Goal: Transaction & Acquisition: Purchase product/service

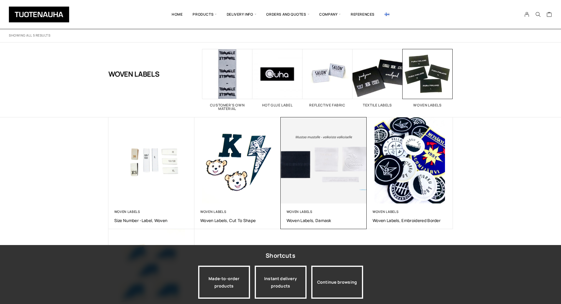
click at [328, 195] on img at bounding box center [323, 160] width 90 height 90
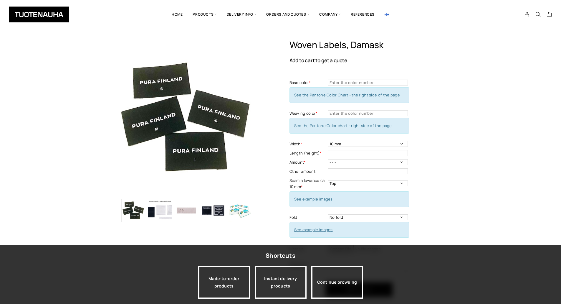
click at [160, 216] on img "button" at bounding box center [160, 210] width 24 height 24
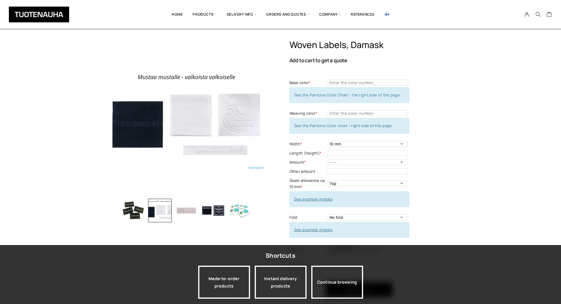
click at [192, 211] on img "button" at bounding box center [187, 210] width 24 height 24
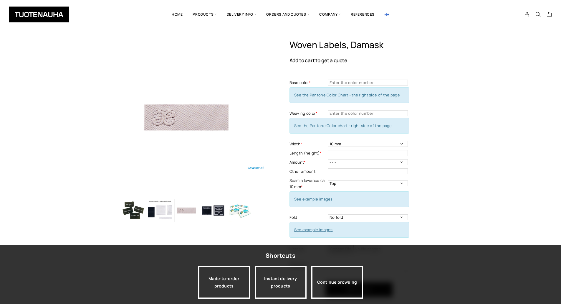
click at [210, 212] on img "button" at bounding box center [213, 210] width 24 height 24
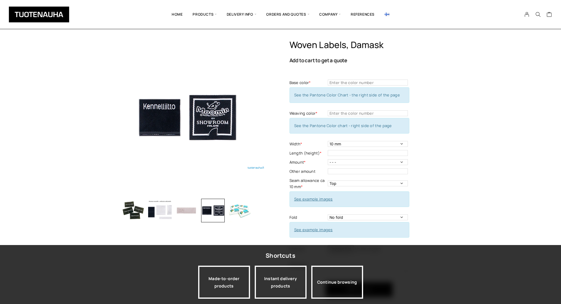
click at [246, 211] on img "button" at bounding box center [240, 210] width 24 height 24
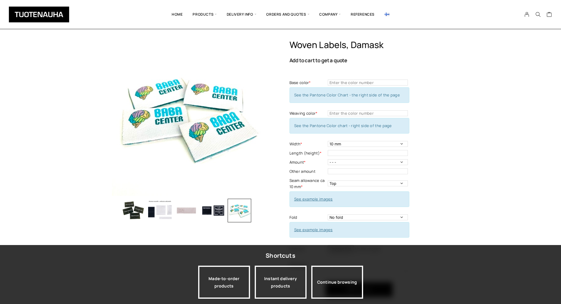
click at [215, 206] on img "button" at bounding box center [213, 210] width 24 height 24
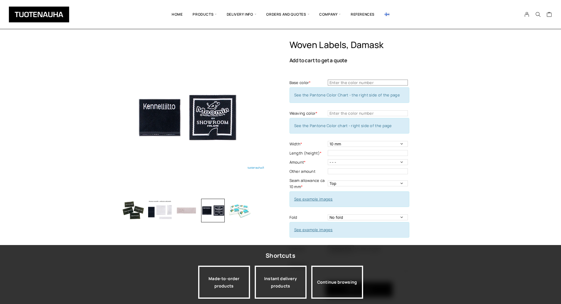
click at [364, 81] on input "text" at bounding box center [368, 82] width 80 height 6
click at [454, 123] on div "Woven labels, Damask Add to cart to get a quote Base color * Base color - Manda…" at bounding box center [280, 215] width 561 height 352
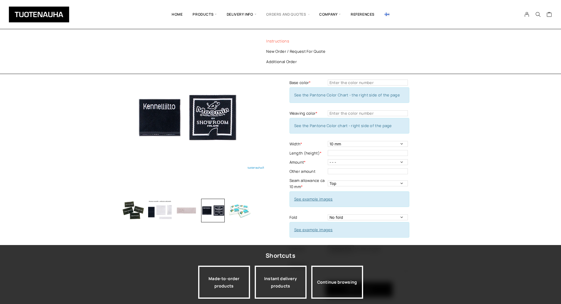
click at [287, 42] on link "Instructions" at bounding box center [299, 41] width 85 height 10
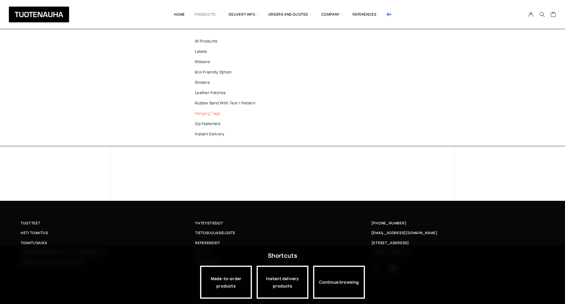
click at [210, 110] on link "Hanging tags" at bounding box center [227, 113] width 85 height 10
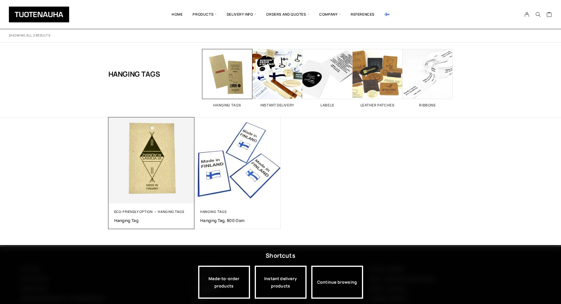
click at [164, 177] on img at bounding box center [151, 160] width 90 height 90
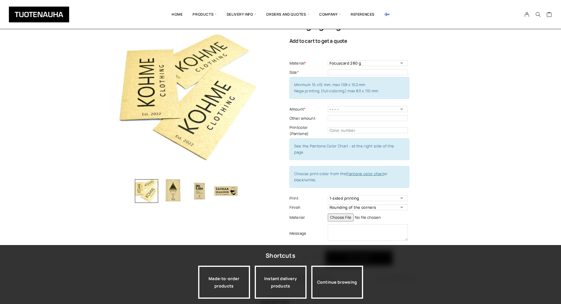
scroll to position [29, 0]
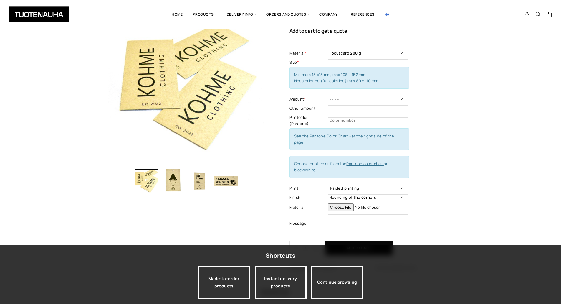
click at [362, 53] on select "Focuscard 280 g Offset 250-300 g Scandia White 270 g Silk 250-300 g Invercote C…" at bounding box center [368, 53] width 80 height 6
click at [328, 50] on select "Focuscard 280 g Offset 250-300 g Scandia White 270 g Silk 250-300 g Invercote C…" at bounding box center [368, 53] width 80 height 6
click at [366, 54] on select "Focuscard 280 g Offset 250-300 g Scandia White 270 g Silk 250-300 g Invercote C…" at bounding box center [368, 53] width 80 height 6
select select "Focuscard 280 g"
click at [328, 50] on select "Focuscard 280 g Offset 250-300 g Scandia White 270 g Silk 250-300 g Invercote C…" at bounding box center [368, 53] width 80 height 6
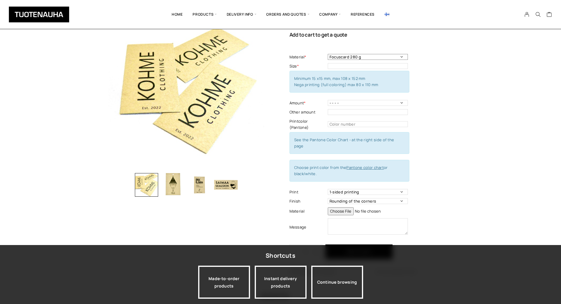
scroll to position [0, 0]
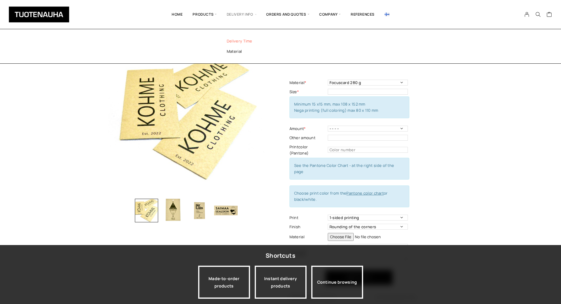
click at [249, 42] on link "Delivery time" at bounding box center [259, 41] width 85 height 10
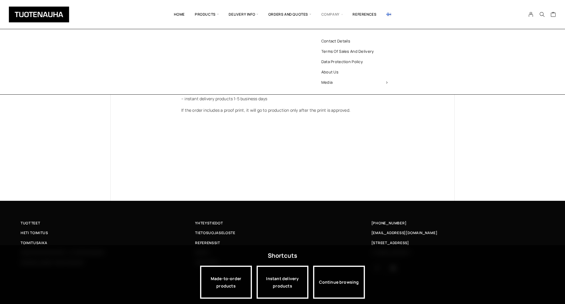
click at [334, 16] on span "Company" at bounding box center [332, 14] width 32 height 20
click at [334, 70] on link "About us" at bounding box center [354, 72] width 85 height 10
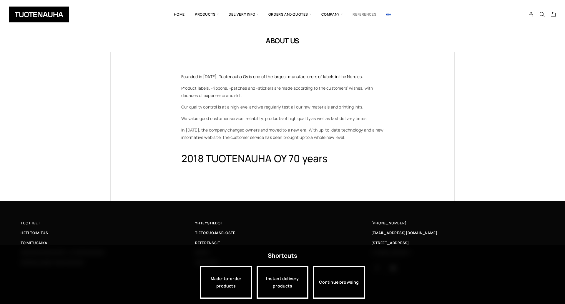
click at [368, 13] on link "References" at bounding box center [365, 14] width 34 height 20
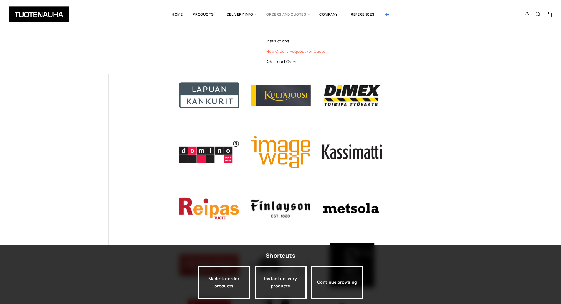
click at [278, 52] on link "New order / Request for quote" at bounding box center [299, 51] width 85 height 10
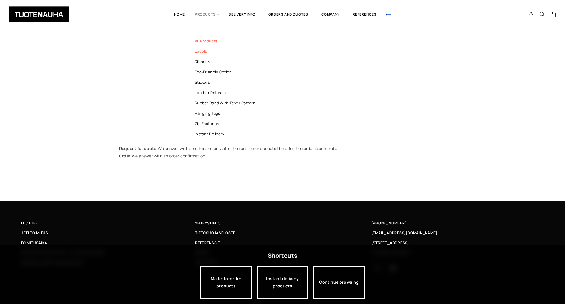
click at [208, 51] on link "Labels" at bounding box center [227, 51] width 85 height 10
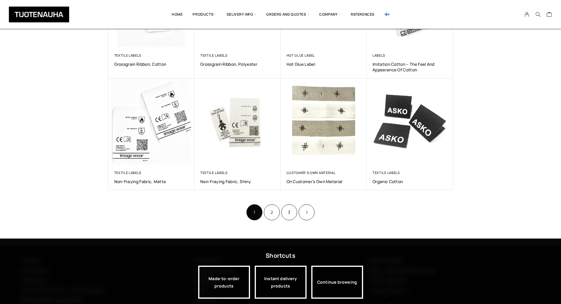
scroll to position [294, 0]
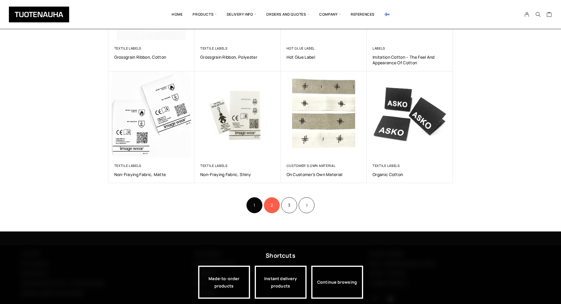
click at [274, 208] on link "2" at bounding box center [272, 205] width 16 height 16
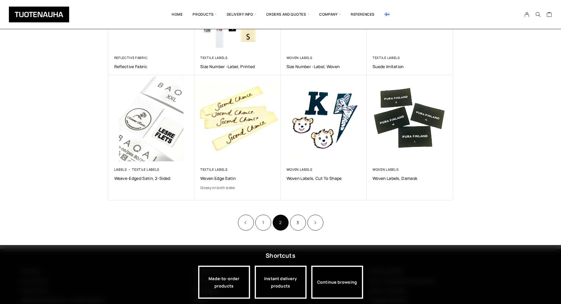
scroll to position [314, 0]
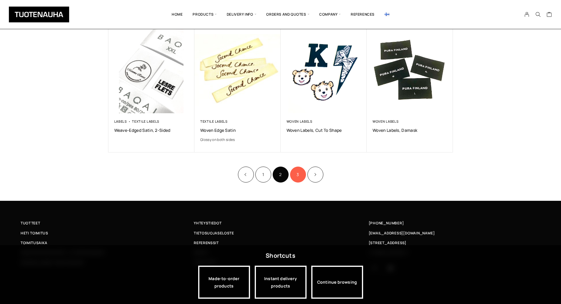
click at [295, 174] on link "3" at bounding box center [298, 174] width 16 height 16
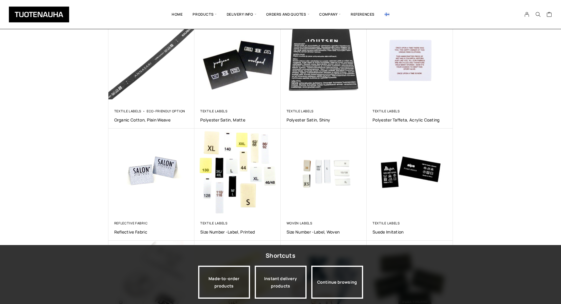
scroll to position [19, 0]
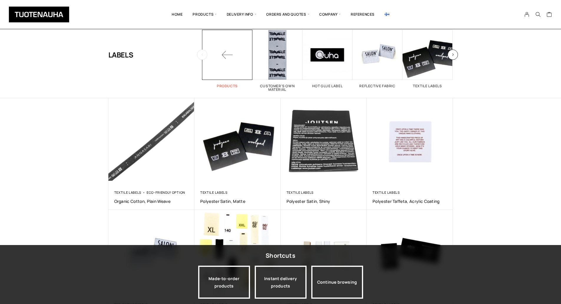
click at [224, 58] on span at bounding box center [227, 55] width 50 height 50
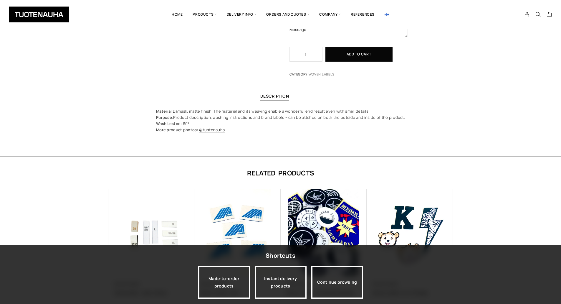
scroll to position [236, 0]
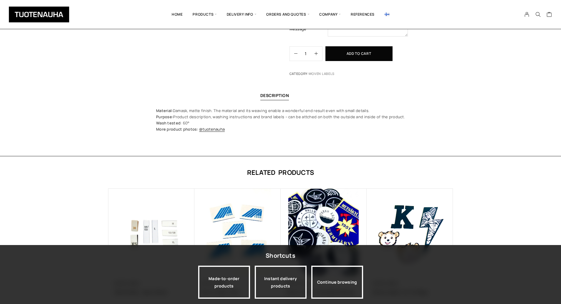
click at [271, 119] on p "Material: Damask, matte finish. The material and its weaving enable a wonderful…" at bounding box center [280, 119] width 249 height 25
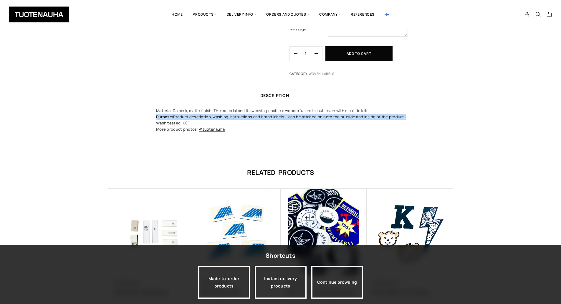
click at [271, 119] on p "Material: Damask, matte finish. The material and its weaving enable a wonderful…" at bounding box center [280, 119] width 249 height 25
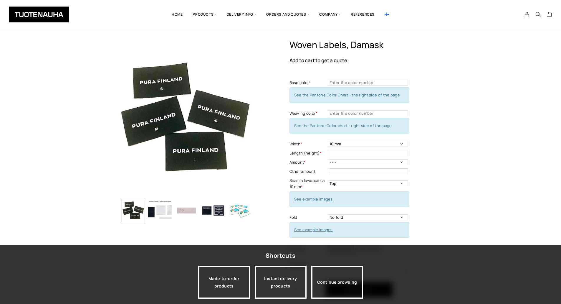
scroll to position [29, 0]
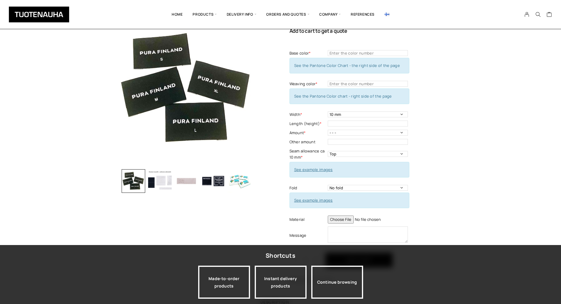
click at [168, 183] on img "button" at bounding box center [160, 181] width 24 height 24
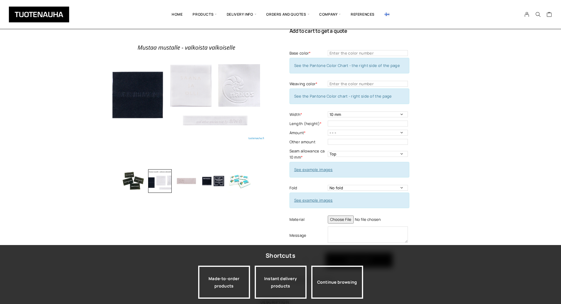
click at [138, 183] on img "button" at bounding box center [134, 181] width 24 height 24
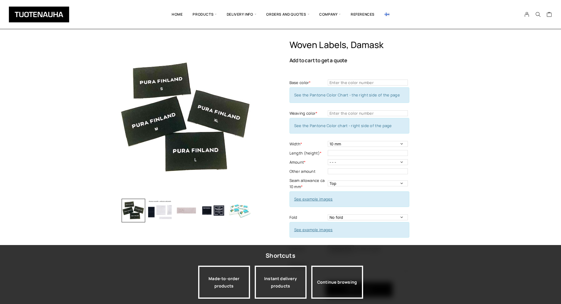
scroll to position [59, 0]
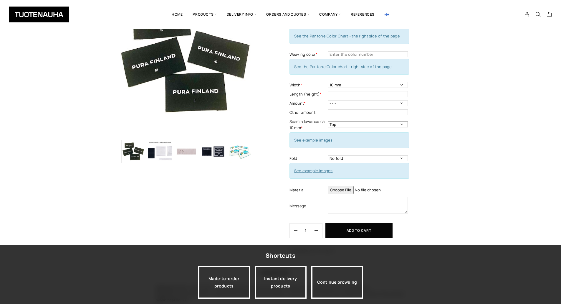
click at [369, 126] on select "Top Left Side Right side Around" at bounding box center [368, 124] width 80 height 6
click at [328, 140] on link "See example images" at bounding box center [313, 139] width 39 height 5
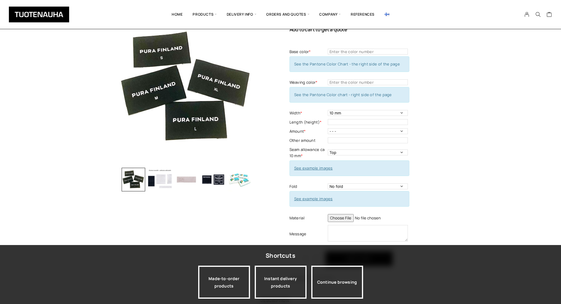
scroll to position [0, 0]
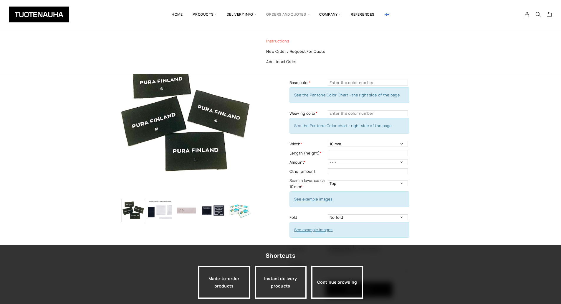
click at [282, 42] on link "Instructions" at bounding box center [299, 41] width 85 height 10
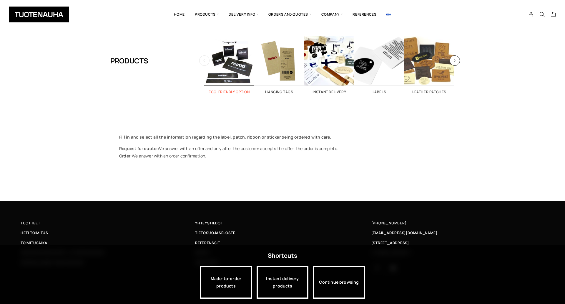
click at [231, 68] on span "Visit product category Eco-friendly option" at bounding box center [229, 61] width 50 height 50
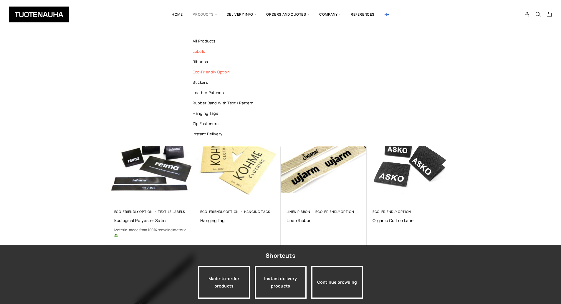
click at [207, 54] on link "Labels" at bounding box center [225, 51] width 85 height 10
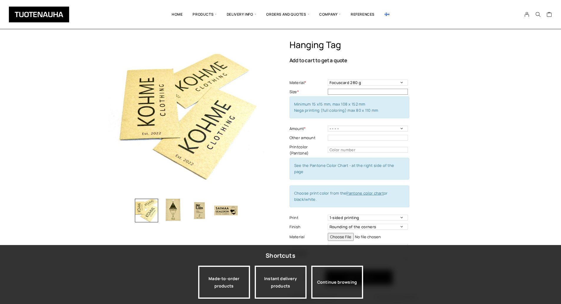
click at [359, 90] on input "text" at bounding box center [368, 92] width 80 height 6
type input "3"
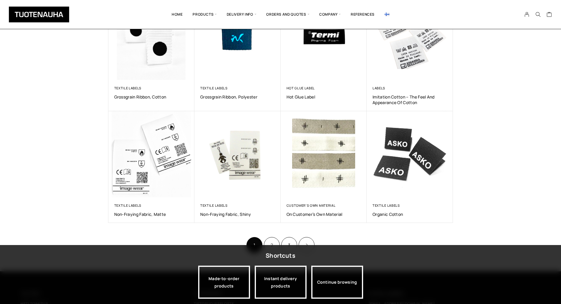
scroll to position [265, 0]
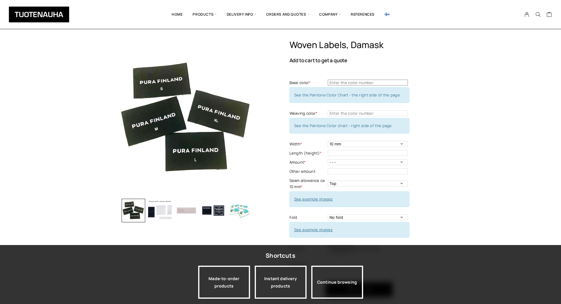
click at [358, 83] on input "text" at bounding box center [368, 82] width 80 height 6
click at [336, 93] on span "See the Pantone Color Chart - the right side of the page" at bounding box center [347, 94] width 106 height 5
click at [364, 96] on span "See the Pantone Color Chart - the right side of the page" at bounding box center [347, 94] width 106 height 5
click at [387, 95] on span "See the Pantone Color Chart - the right side of the page" at bounding box center [347, 94] width 106 height 5
click at [474, 180] on div "Woven labels, Damask Add to cart to get a quote Base color * Base color - Manda…" at bounding box center [280, 215] width 561 height 352
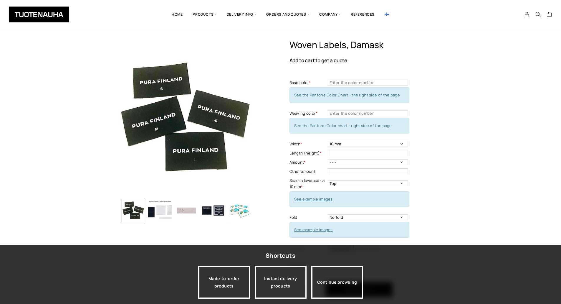
click at [369, 92] on span "See the Pantone Color Chart - the right side of the page" at bounding box center [347, 94] width 106 height 5
click at [369, 93] on span "See the Pantone Color Chart - the right side of the page" at bounding box center [347, 94] width 106 height 5
click at [371, 97] on span "See the Pantone Color Chart - the right side of the page" at bounding box center [347, 94] width 106 height 5
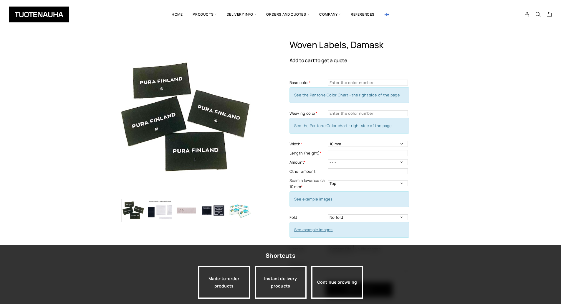
click at [352, 92] on div "See the Pantone Color Chart - the right side of the page" at bounding box center [349, 95] width 120 height 16
click at [356, 83] on input "text" at bounding box center [368, 82] width 80 height 6
type input "#"
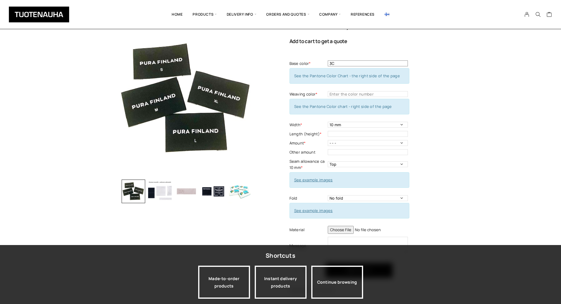
scroll to position [29, 0]
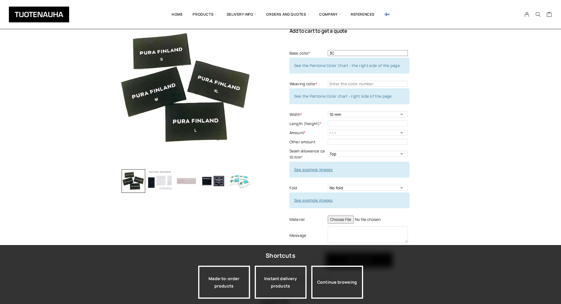
type input "3C"
click at [373, 85] on input "text" at bounding box center [368, 84] width 80 height 6
type input "9081C"
click at [390, 117] on td "10 mm 15 mm 20 mm 25 mm 30 mm 35 mm 40 mm 45 mm 50 mm 55 mm 60 mm 65 mm 70 mm W…" at bounding box center [369, 114] width 82 height 9
click at [390, 115] on select "10 mm 15 mm 20 mm 25 mm 30 mm 35 mm 40 mm 45 mm 50 mm 55 mm 60 mm 65 mm 70 mm" at bounding box center [368, 114] width 80 height 6
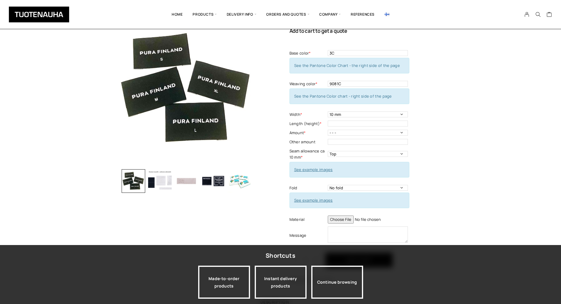
click at [398, 109] on div "Base color * 3C Base color - Mandatory information See the Pantone Color Chart …" at bounding box center [349, 147] width 120 height 197
click at [359, 115] on select "10 mm 15 mm 20 mm 25 mm 30 mm 35 mm 40 mm 45 mm 50 mm 55 mm 60 mm 65 mm 70 mm" at bounding box center [368, 114] width 80 height 6
select select "50 mm"
click at [328, 111] on select "10 mm 15 mm 20 mm 25 mm 30 mm 35 mm 40 mm 45 mm 50 mm 55 mm 60 mm 65 mm 70 mm" at bounding box center [368, 114] width 80 height 6
click at [351, 123] on input "text" at bounding box center [368, 123] width 80 height 6
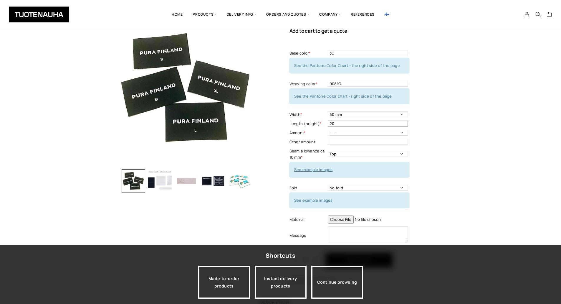
type input "20"
click at [433, 129] on div "Woven labels, Damask Add to cart to get a quote Base color * 3C Base color - Ma…" at bounding box center [370, 147] width 163 height 275
click at [363, 133] on select "- - - 500 pcs 1000 pcs 1500 pcs 2000 pcs 2500 pcs 3000 pcs 3500 pcs 4000 pcs" at bounding box center [368, 133] width 80 height 6
select select "500 pcs"
click at [328, 130] on select "- - - 500 pcs 1000 pcs 1500 pcs 2000 pcs 2500 pcs 3000 pcs 3500 pcs 4000 pcs" at bounding box center [368, 133] width 80 height 6
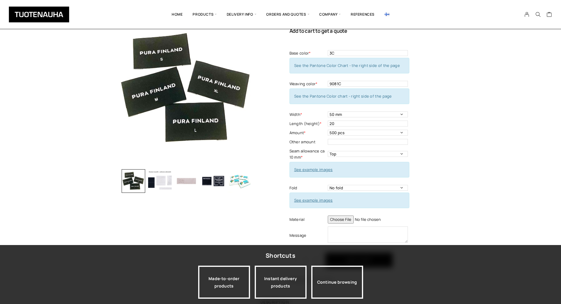
click at [441, 146] on div "Woven labels, Damask Add to cart to get a quote Base color * 3C Base color - Ma…" at bounding box center [370, 147] width 163 height 275
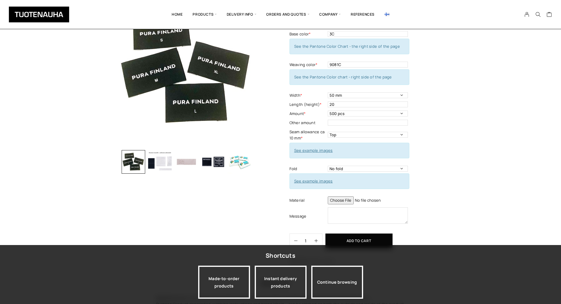
scroll to position [59, 0]
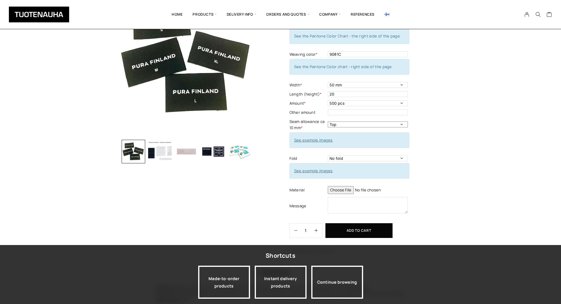
click at [385, 125] on select "Top Left Side Right side Around" at bounding box center [368, 124] width 80 height 6
click at [461, 127] on div "Woven labels, Damask Add to cart to get a quote Base color * 3C Base color - Ma…" at bounding box center [280, 157] width 561 height 352
click at [400, 160] on select "No fold One side fold End fold Center fold, minimum size 15 x 40 mm Mitre fold" at bounding box center [368, 158] width 80 height 6
click at [328, 155] on select "No fold One side fold End fold Center fold, minimum size 15 x 40 mm Mitre fold" at bounding box center [368, 158] width 80 height 6
click at [381, 158] on select "No fold One side fold End fold Center fold, minimum size 15 x 40 mm Mitre fold" at bounding box center [368, 158] width 80 height 6
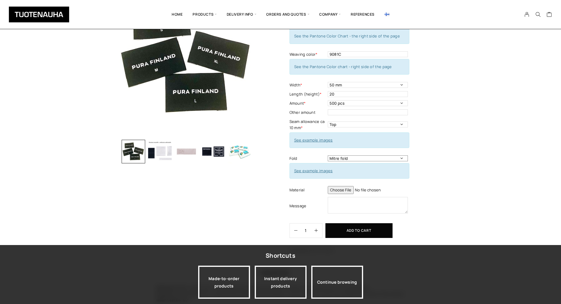
select select "End fold"
click at [328, 155] on select "No fold One side fold End fold Center fold, minimum size 15 x 40 mm Mitre fold" at bounding box center [368, 158] width 80 height 6
click at [445, 157] on div "Woven labels, Damask Add to cart to get a quote Base color * 3C Base color - Ma…" at bounding box center [370, 118] width 163 height 275
click at [384, 125] on select "Top Left Side Right side Around" at bounding box center [368, 124] width 80 height 6
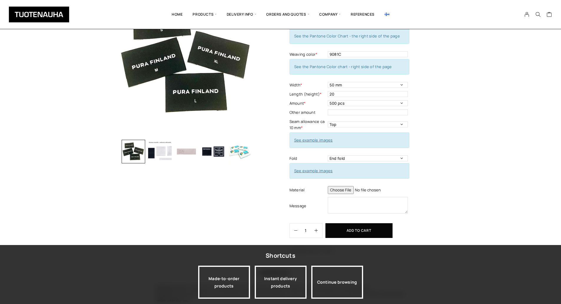
click at [421, 117] on div "Woven labels, Damask Add to cart to get a quote Base color * 3C Base color - Ma…" at bounding box center [370, 118] width 163 height 275
click at [329, 139] on link "See example images" at bounding box center [313, 139] width 39 height 5
click at [366, 161] on select "No fold One side fold End fold Center fold, minimum size 15 x 40 mm Mitre fold" at bounding box center [368, 158] width 80 height 6
click at [357, 125] on select "Top Left Side Right side Around" at bounding box center [368, 124] width 80 height 6
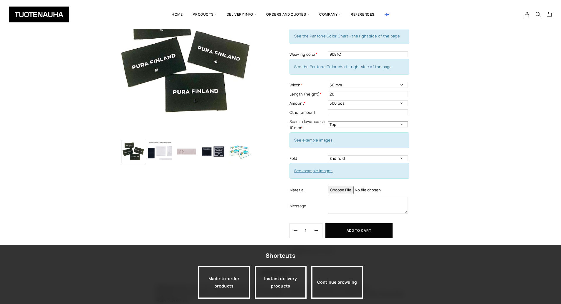
click at [357, 125] on select "Top Left Side Right side Around" at bounding box center [368, 124] width 80 height 6
click at [396, 125] on select "Top Left Side Right side Around" at bounding box center [368, 124] width 80 height 6
click at [435, 123] on div "Woven labels, Damask Add to cart to get a quote Base color * 3C Base color - Ma…" at bounding box center [370, 118] width 163 height 275
click at [384, 124] on select "Top Left Side Right side Around" at bounding box center [368, 124] width 80 height 6
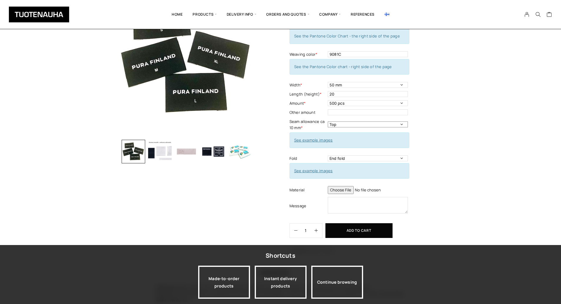
click at [384, 124] on select "Top Left Side Right side Around" at bounding box center [368, 124] width 80 height 6
click at [361, 208] on textarea at bounding box center [368, 205] width 80 height 16
type textarea "Q"
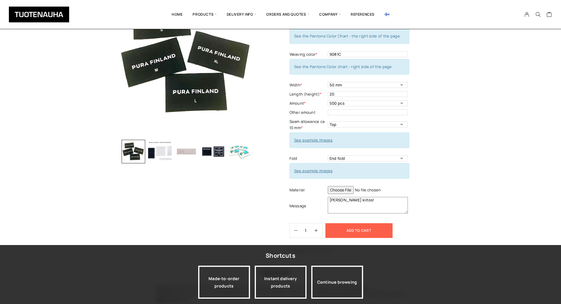
type textarea "[PERSON_NAME] kiitos!"
click at [362, 228] on button "Add to cart" at bounding box center [358, 230] width 67 height 15
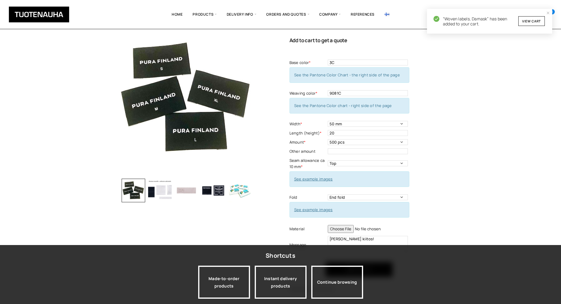
scroll to position [0, 0]
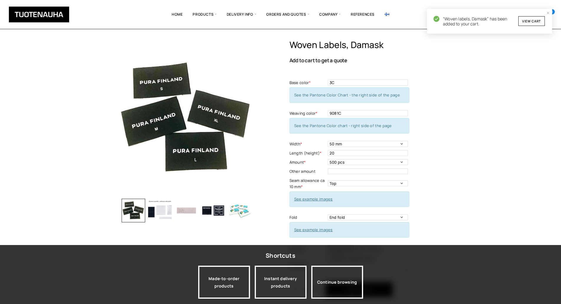
click at [480, 22] on span "“Woven labels, Damask” has been added to your cart. View cart" at bounding box center [494, 21] width 102 height 10
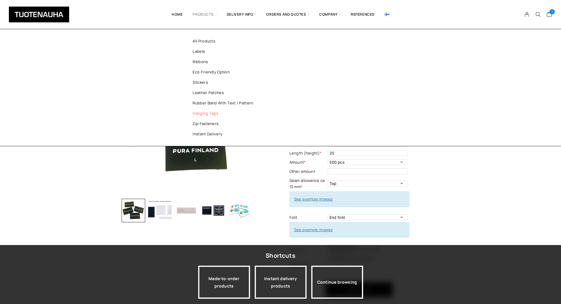
click at [215, 113] on link "Hanging tags" at bounding box center [225, 113] width 85 height 10
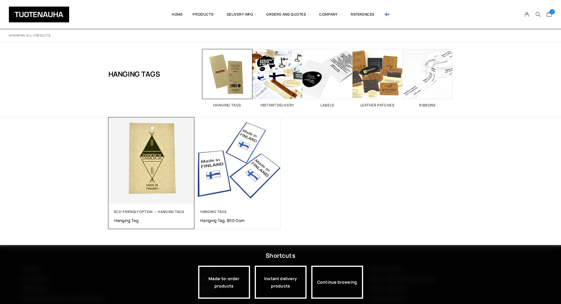
click at [160, 184] on img at bounding box center [151, 160] width 90 height 90
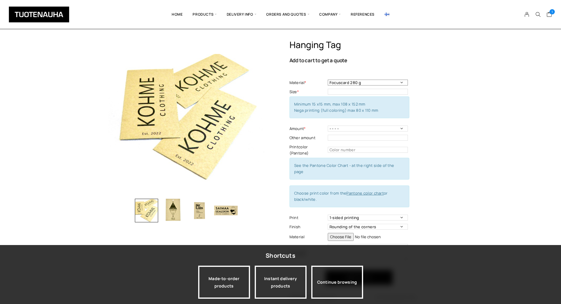
click at [374, 85] on select "Focuscard 280 g Offset 250-300 g Scandia White 270 g Silk 250-300 g Invercote C…" at bounding box center [368, 82] width 80 height 6
click at [374, 84] on select "Focuscard 280 g Offset 250-300 g Scandia White 270 g Silk 250-300 g Invercote C…" at bounding box center [368, 82] width 80 height 6
click at [352, 85] on td "Focuscard 280 g Offset 250-300 g Scandia White 270 g Silk 250-300 g Invercote C…" at bounding box center [369, 82] width 82 height 9
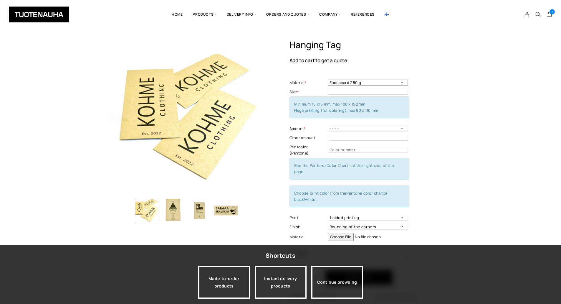
click at [352, 84] on select "Focuscard 280 g Offset 250-300 g Scandia White 270 g Silk 250-300 g Invercote C…" at bounding box center [368, 82] width 80 height 6
select select "Brun Board 320 g (100 % recycled)"
click at [328, 79] on select "Focuscard 280 g Offset 250-300 g Scandia White 270 g Silk 250-300 g Invercote C…" at bounding box center [368, 82] width 80 height 6
click at [429, 118] on div "Hanging tag Add to cart to get a quote Material * Focuscard 280 g Offset 250-30…" at bounding box center [370, 171] width 163 height 265
click at [391, 84] on select "Focuscard 280 g Offset 250-300 g Scandia White 270 g Silk 250-300 g Invercote C…" at bounding box center [368, 82] width 80 height 6
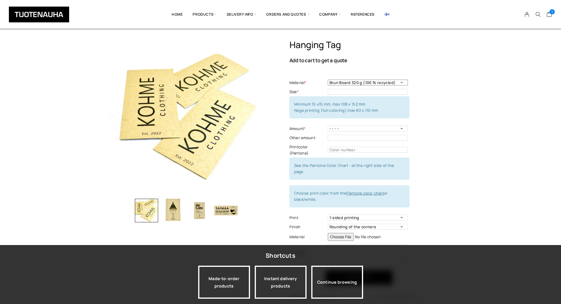
click at [391, 84] on select "Focuscard 280 g Offset 250-300 g Scandia White 270 g Silk 250-300 g Invercote C…" at bounding box center [368, 82] width 80 height 6
click at [382, 93] on input "text" at bounding box center [368, 92] width 80 height 6
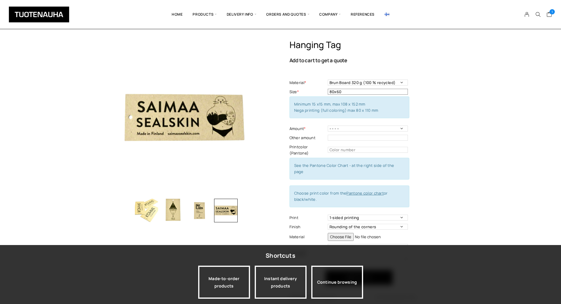
type input "80x60"
click at [387, 127] on select "- - - - 100 pcs 200 pcs 300 pcs 400 pcs 500 pcs" at bounding box center [368, 128] width 80 height 6
select select "200 pcs"
click at [328, 125] on select "- - - - 100 pcs 200 pcs 300 pcs 400 pcs 500 pcs" at bounding box center [368, 128] width 80 height 6
click at [413, 137] on div "Hanging tag Add to cart to get a quote Material * Focuscard 280 g Offset 250-30…" at bounding box center [370, 171] width 163 height 265
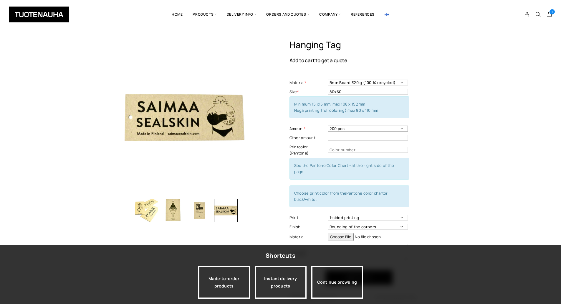
click at [377, 126] on select "- - - - 100 pcs 200 pcs 300 pcs 400 pcs 500 pcs" at bounding box center [368, 128] width 80 height 6
click at [328, 125] on select "- - - - 100 pcs 200 pcs 300 pcs 400 pcs 500 pcs" at bounding box center [368, 128] width 80 height 6
click at [419, 144] on div "Hanging tag Add to cart to get a quote Material * Focuscard 280 g Offset 250-30…" at bounding box center [370, 171] width 163 height 265
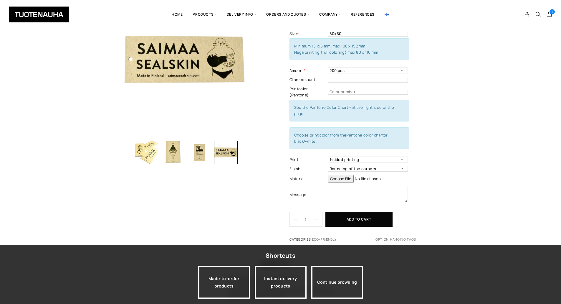
scroll to position [59, 0]
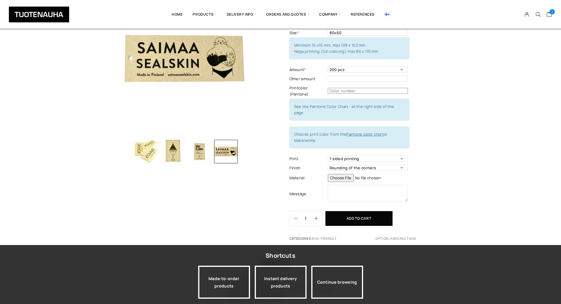
click at [382, 89] on input "text" at bounding box center [368, 91] width 80 height 6
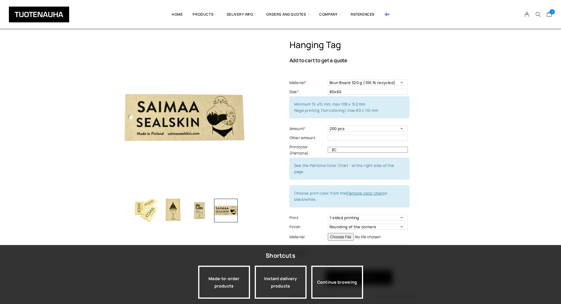
drag, startPoint x: 331, startPoint y: 148, endPoint x: 336, endPoint y: 147, distance: 5.4
click at [331, 148] on input "´3C" at bounding box center [368, 150] width 80 height 6
type input "3C"
click at [449, 153] on div "Hanging tag Add to cart to get a quote Material * Focuscard 280 g Offset 250-30…" at bounding box center [370, 171] width 163 height 265
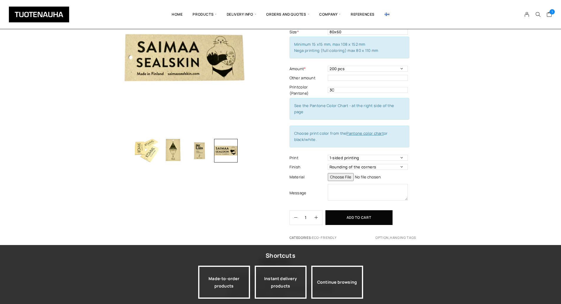
scroll to position [88, 0]
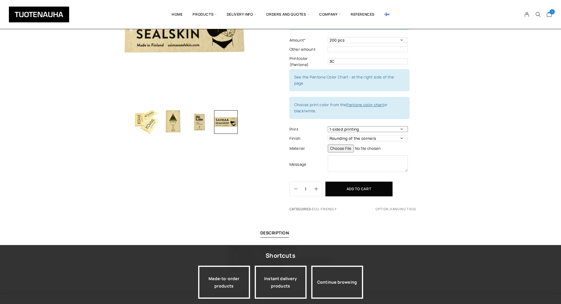
click at [376, 126] on select "1-sided printing 2-sided printing" at bounding box center [368, 129] width 80 height 6
click at [375, 126] on select "1-sided printing 2-sided printing" at bounding box center [368, 129] width 80 height 6
click at [375, 135] on select "Rounding of the corners Perforation No finish" at bounding box center [368, 138] width 80 height 6
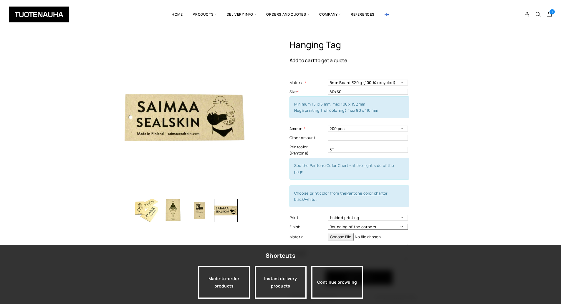
scroll to position [29, 0]
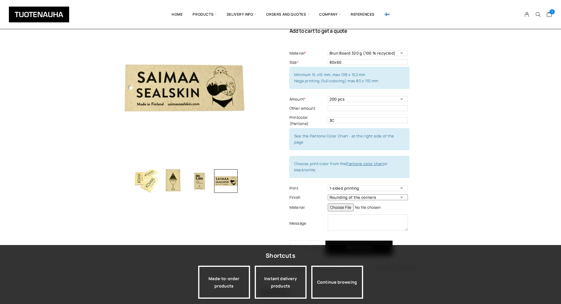
click at [380, 194] on select "Rounding of the corners Perforation No finish" at bounding box center [368, 197] width 80 height 6
select select "Perforation"
click at [328, 194] on select "Rounding of the corners Perforation No finish" at bounding box center [368, 197] width 80 height 6
click at [443, 198] on div "Hanging tag Add to cart to get a quote Material * Focuscard 280 g Offset 250-30…" at bounding box center [370, 142] width 163 height 265
click at [392, 194] on select "Rounding of the corners Perforation No finish" at bounding box center [368, 197] width 80 height 6
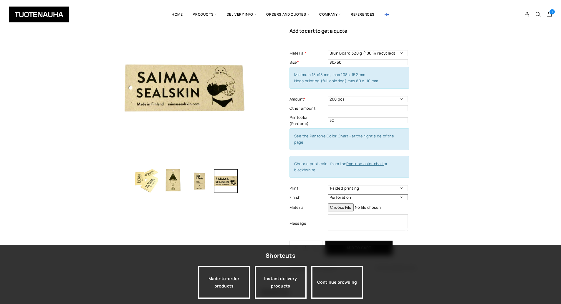
click at [392, 194] on select "Rounding of the corners Perforation No finish" at bounding box center [368, 197] width 80 height 6
click at [389, 185] on select "1-sided printing 2-sided printing" at bounding box center [368, 188] width 80 height 6
drag, startPoint x: 487, startPoint y: 163, endPoint x: 487, endPoint y: 159, distance: 3.5
click at [487, 162] on div "Hanging tag Add to cart to get a quote Material * Focuscard 280 g Offset 250-30…" at bounding box center [280, 181] width 561 height 342
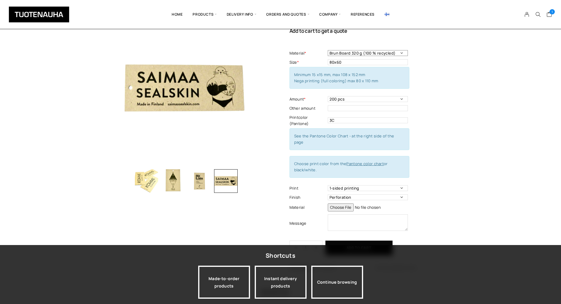
click at [398, 51] on select "Focuscard 280 g Offset 250-300 g Scandia White 270 g Silk 250-300 g Invercote C…" at bounding box center [368, 53] width 80 height 6
drag, startPoint x: 398, startPoint y: 51, endPoint x: 406, endPoint y: 53, distance: 8.5
click at [398, 51] on select "Focuscard 280 g Offset 250-300 g Scandia White 270 g Silk 250-300 g Invercote C…" at bounding box center [368, 53] width 80 height 6
click at [441, 60] on div "Hanging tag Add to cart to get a quote Material * Focuscard 280 g Offset 250-30…" at bounding box center [370, 142] width 163 height 265
click at [153, 177] on img "button" at bounding box center [147, 181] width 24 height 24
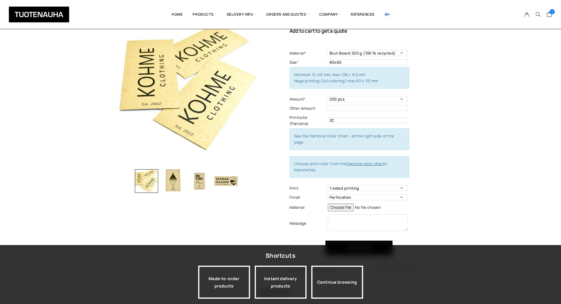
click at [172, 183] on img "button" at bounding box center [173, 181] width 24 height 24
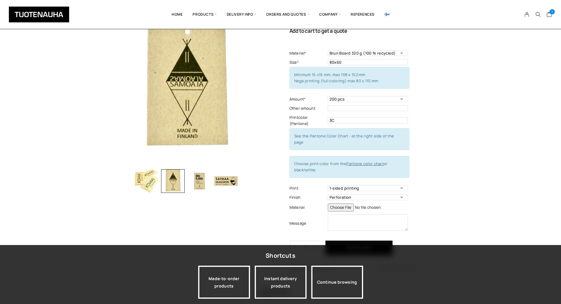
click at [202, 187] on img "button" at bounding box center [200, 181] width 24 height 24
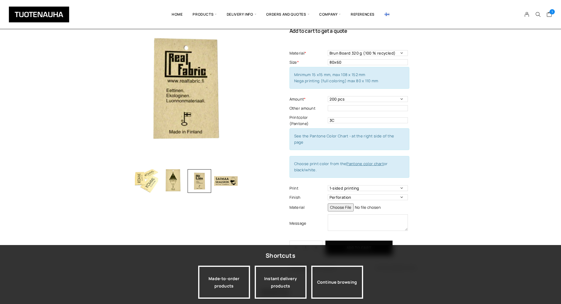
click at [228, 185] on img "button" at bounding box center [226, 181] width 24 height 24
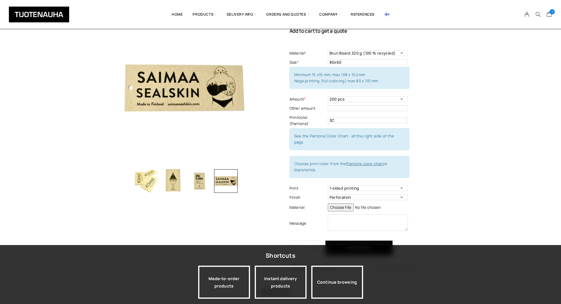
click at [206, 173] on img "button" at bounding box center [200, 181] width 24 height 24
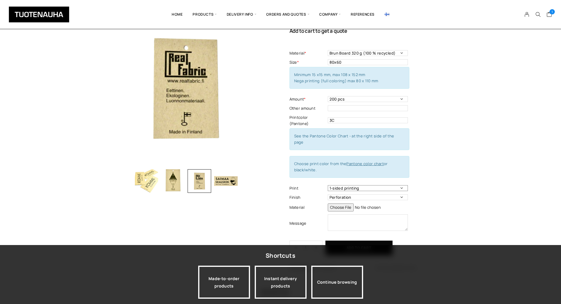
click at [390, 185] on select "1-sided printing 2-sided printing" at bounding box center [368, 188] width 80 height 6
select select "2-sided printing"
click at [328, 185] on select "1-sided printing 2-sided printing" at bounding box center [368, 188] width 80 height 6
click at [435, 186] on div "Hanging tag Add to cart to get a quote Material * Focuscard 280 g Offset 250-30…" at bounding box center [370, 142] width 163 height 265
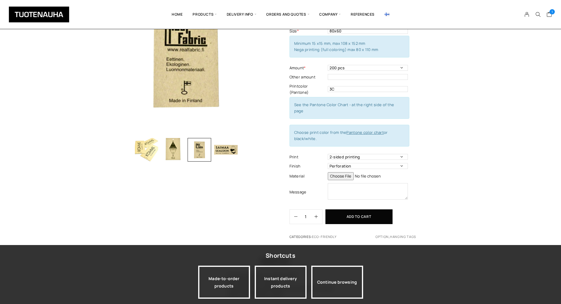
scroll to position [88, 0]
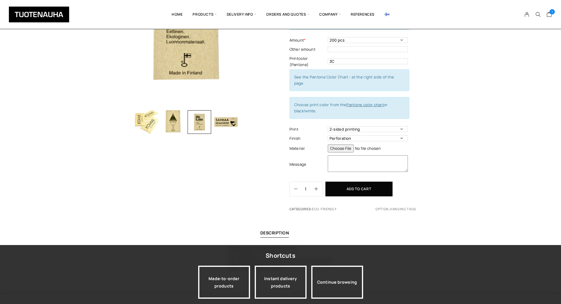
click at [377, 155] on textarea at bounding box center [368, 163] width 80 height 16
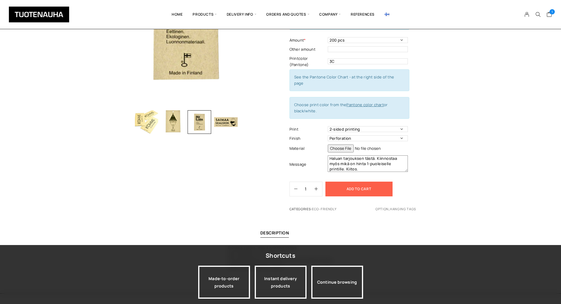
type textarea "Haluan tarjouksen tästä. Kiinnostaa myös mikä on hinta 1-puoleiselle printille.…"
click at [372, 186] on button "Add to cart" at bounding box center [358, 188] width 67 height 15
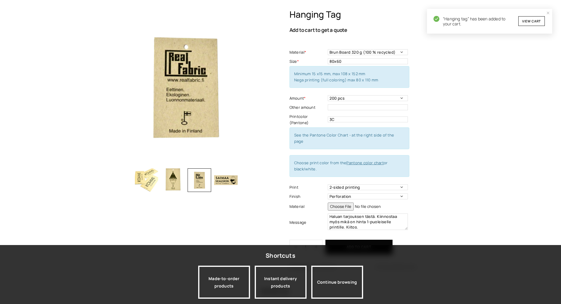
scroll to position [0, 0]
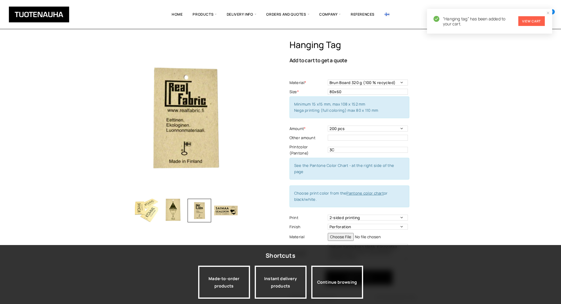
click at [529, 23] on link "View cart" at bounding box center [531, 21] width 26 height 10
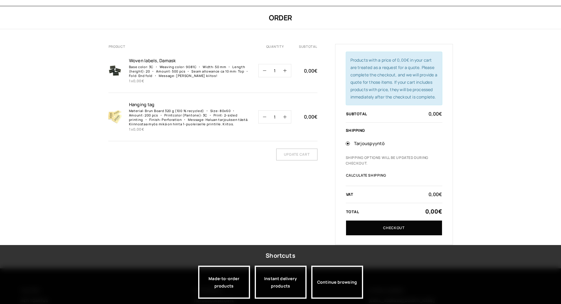
scroll to position [29, 0]
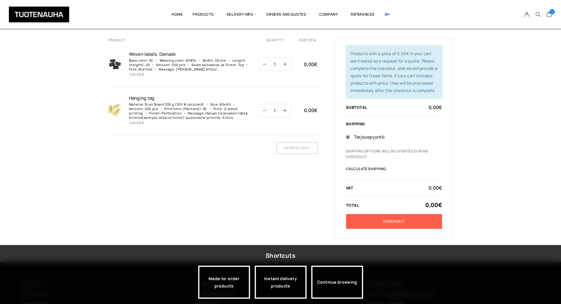
click at [421, 223] on link "Checkout" at bounding box center [394, 221] width 96 height 15
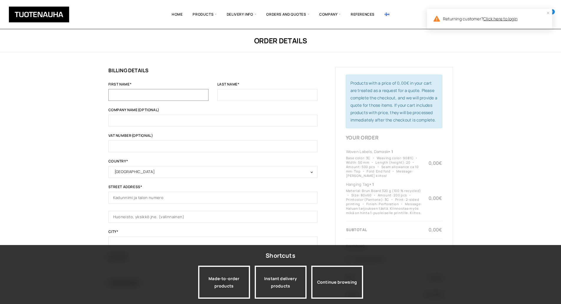
click at [134, 91] on input "First name *" at bounding box center [158, 95] width 100 height 12
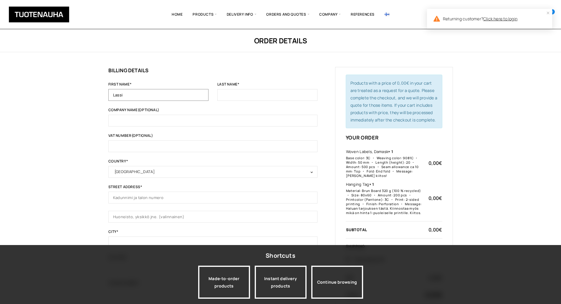
type input "Lassi"
type input "Patokorpi"
type input "Chappe"
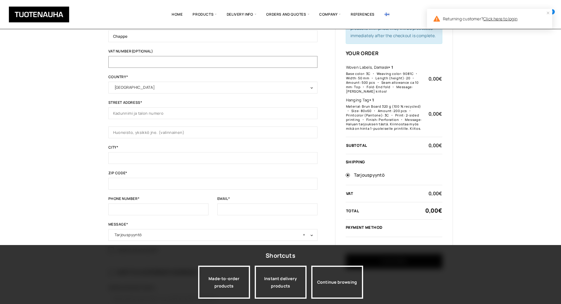
scroll to position [118, 0]
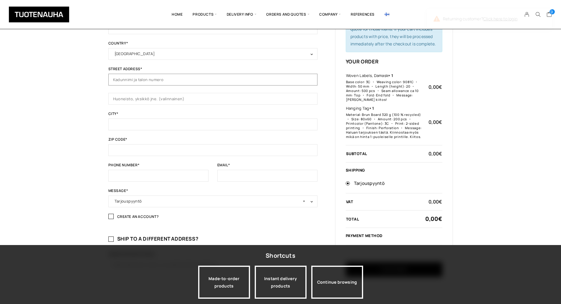
click at [137, 81] on input "Street address *" at bounding box center [212, 80] width 209 height 12
type input "[STREET_ADDRESS]"
type input "[GEOGRAPHIC_DATA]"
type input "Tammisaari"
type input "10600"
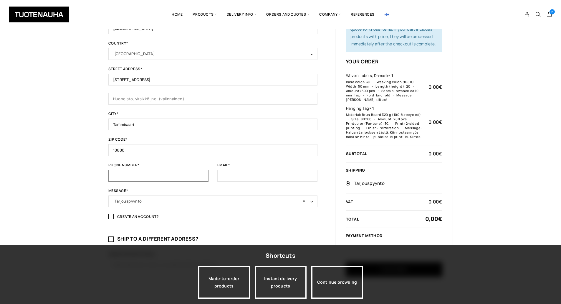
type input "+358192892501"
type input "lassi.patokorpi@raseborg.fi"
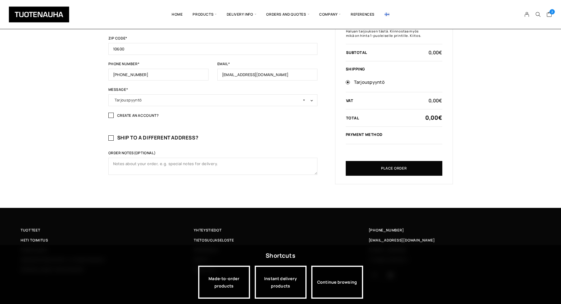
scroll to position [226, 0]
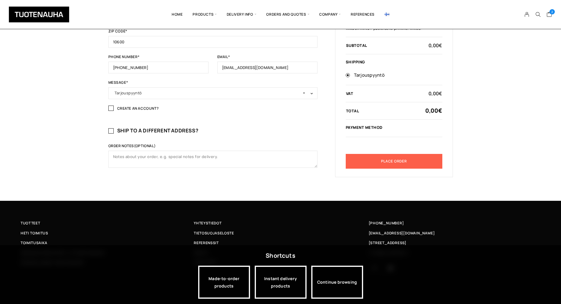
click at [372, 161] on button "Place order" at bounding box center [394, 161] width 97 height 15
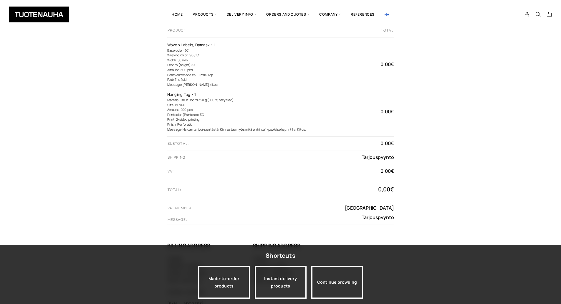
scroll to position [135, 0]
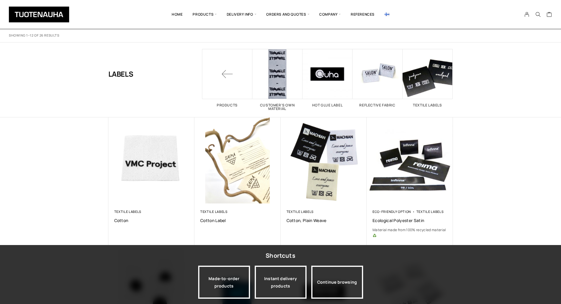
scroll to position [265, 0]
